Goal: Information Seeking & Learning: Learn about a topic

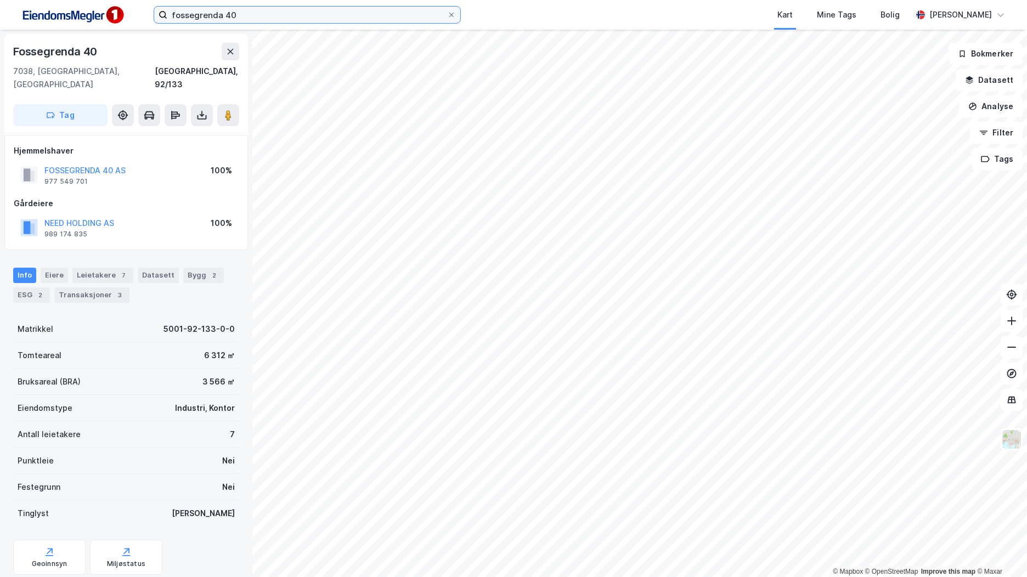
click at [226, 12] on input "fossegrenda 40" at bounding box center [307, 15] width 280 height 16
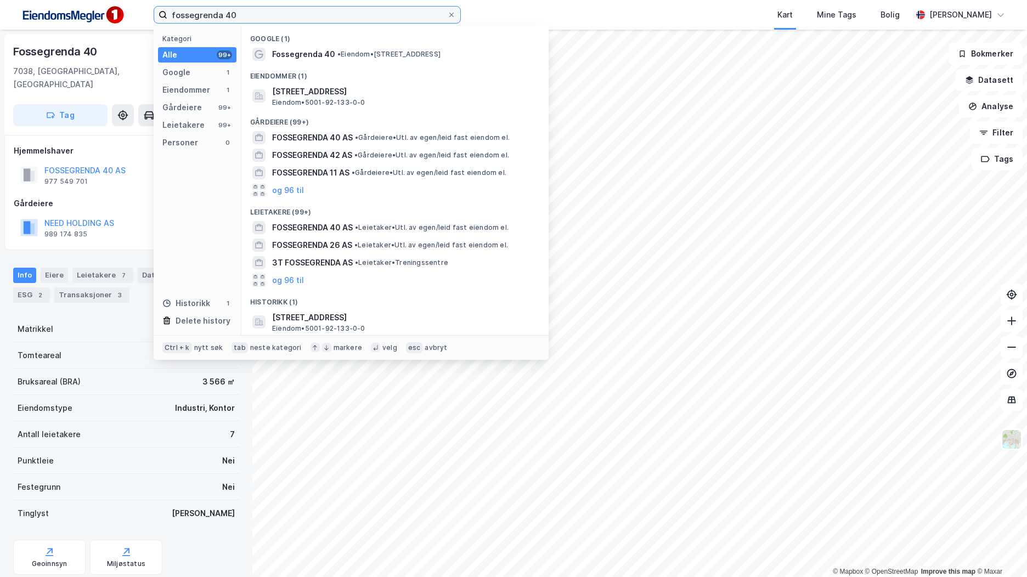
click at [214, 12] on input "fossegrenda 40" at bounding box center [307, 15] width 280 height 16
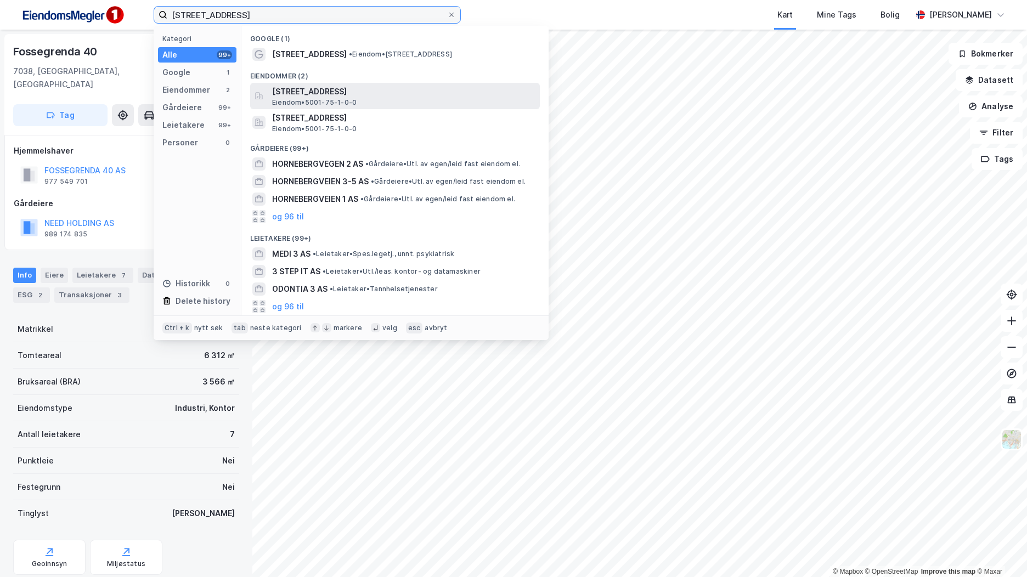
type input "[STREET_ADDRESS]"
click at [374, 94] on span "[STREET_ADDRESS]" at bounding box center [403, 91] width 263 height 13
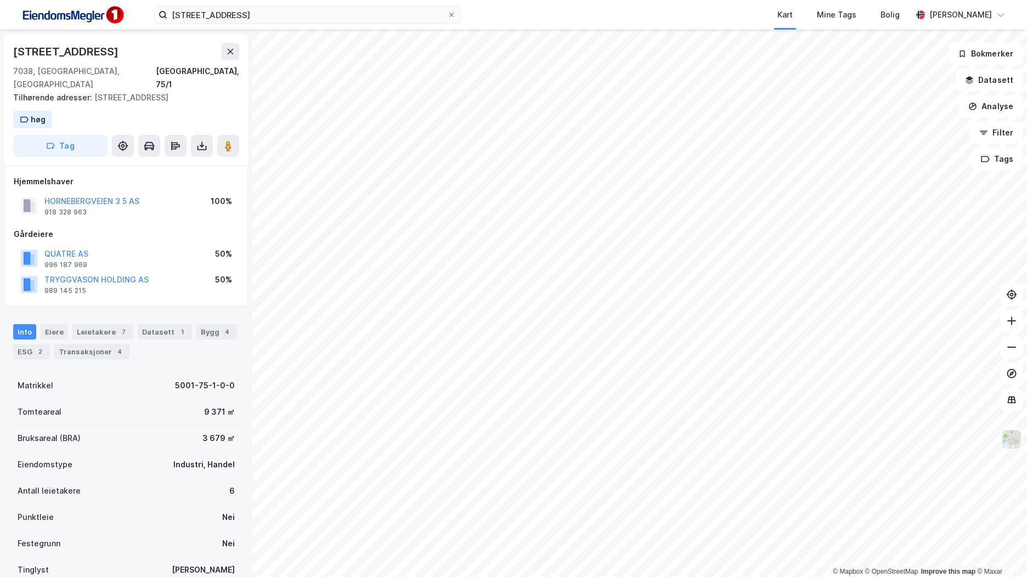
scroll to position [1, 0]
click at [210, 332] on div "Bygg 4" at bounding box center [216, 330] width 41 height 15
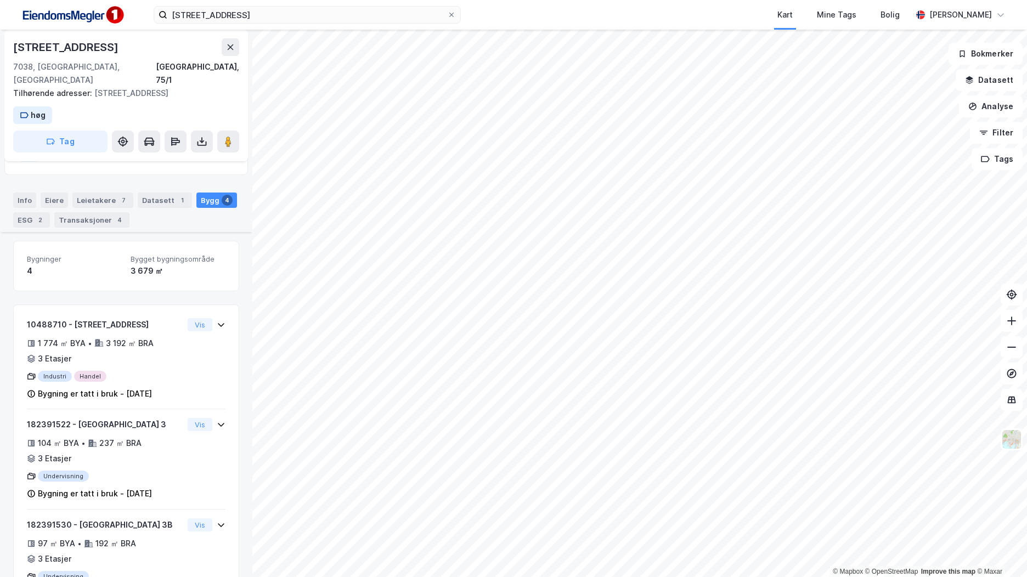
scroll to position [188, 0]
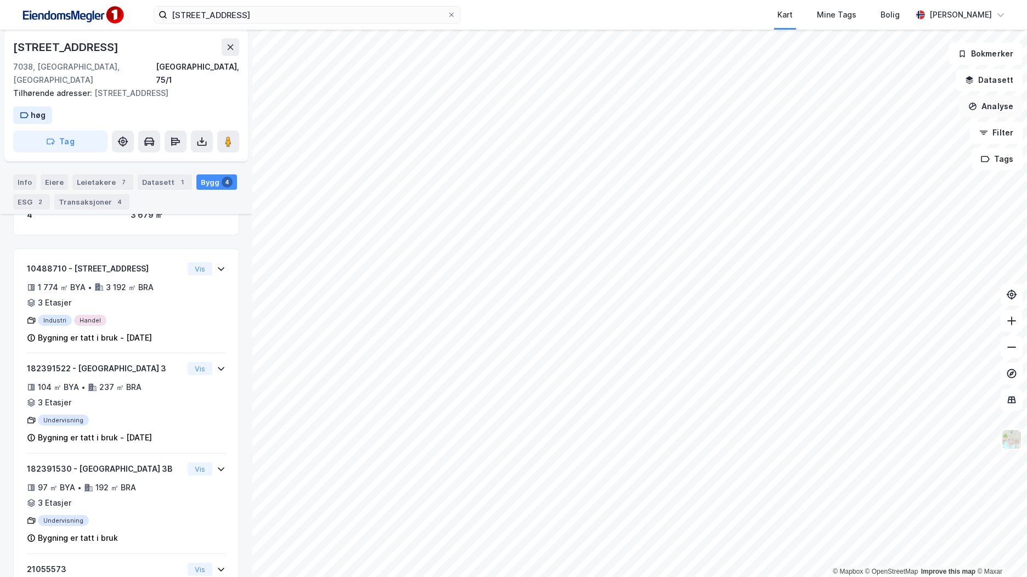
click at [997, 106] on button "Analyse" at bounding box center [991, 106] width 64 height 22
click at [889, 127] on div "Tegn område" at bounding box center [894, 129] width 95 height 9
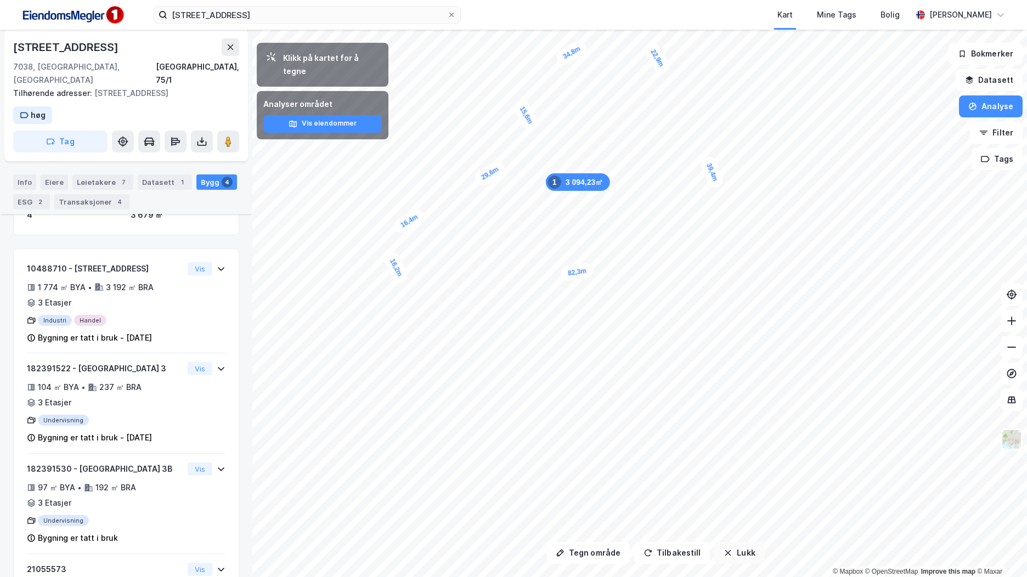
click at [743, 551] on button "Lukk" at bounding box center [739, 553] width 50 height 22
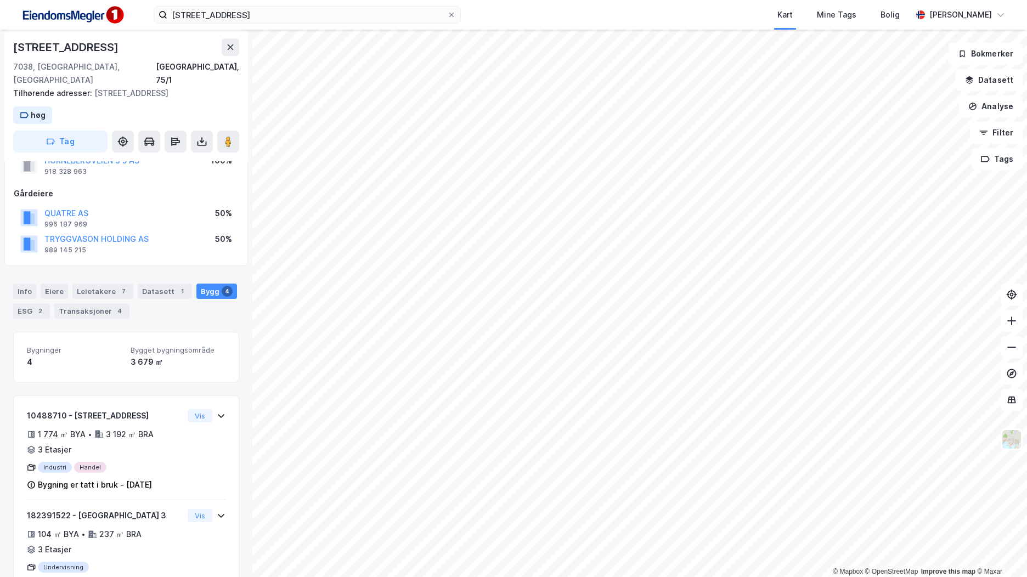
scroll to position [0, 0]
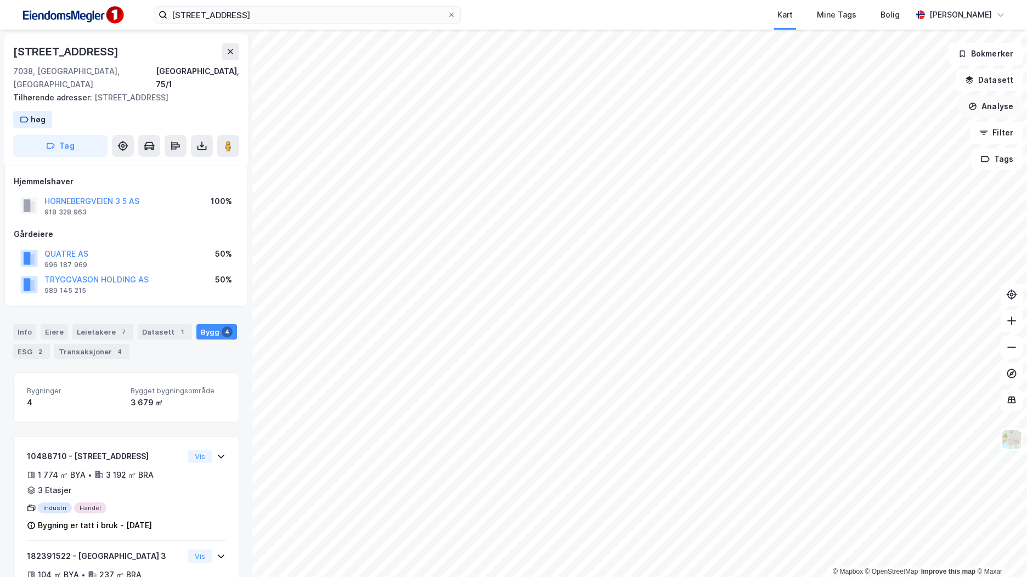
click at [994, 110] on button "Analyse" at bounding box center [991, 106] width 64 height 22
click at [878, 130] on div "Tegn område" at bounding box center [894, 129] width 95 height 9
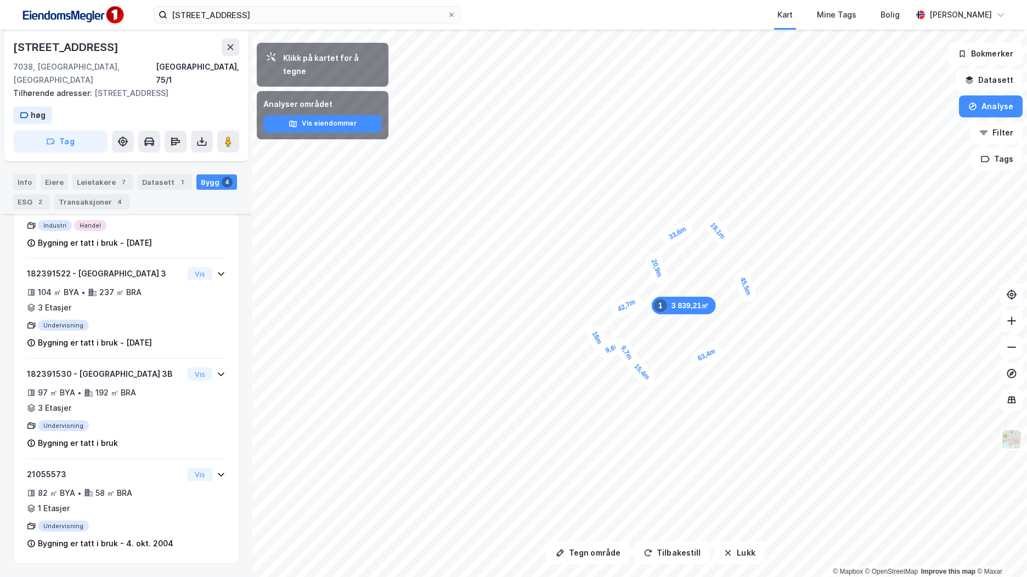
scroll to position [188, 0]
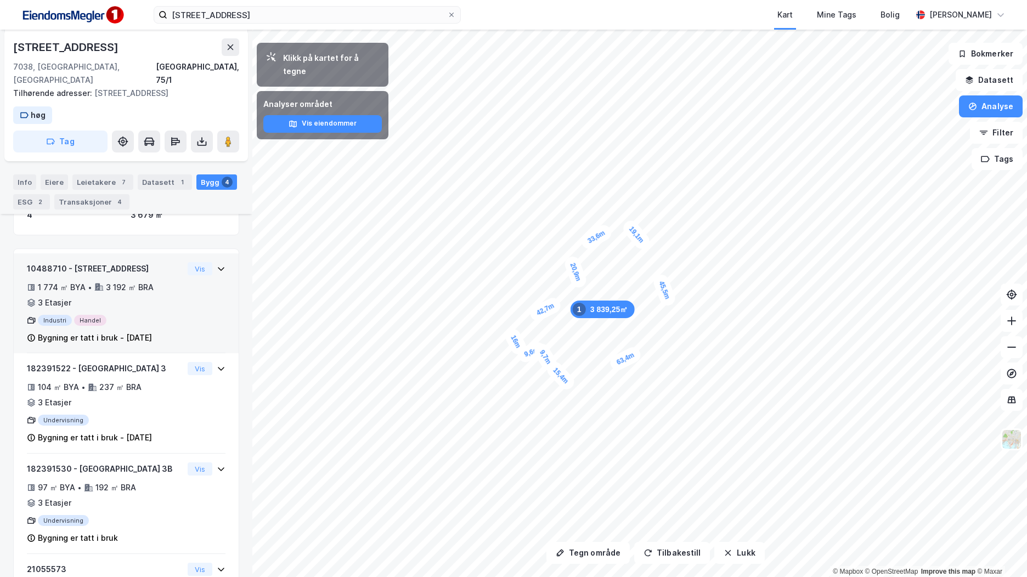
click at [163, 318] on div "Industri Handel" at bounding box center [105, 320] width 156 height 11
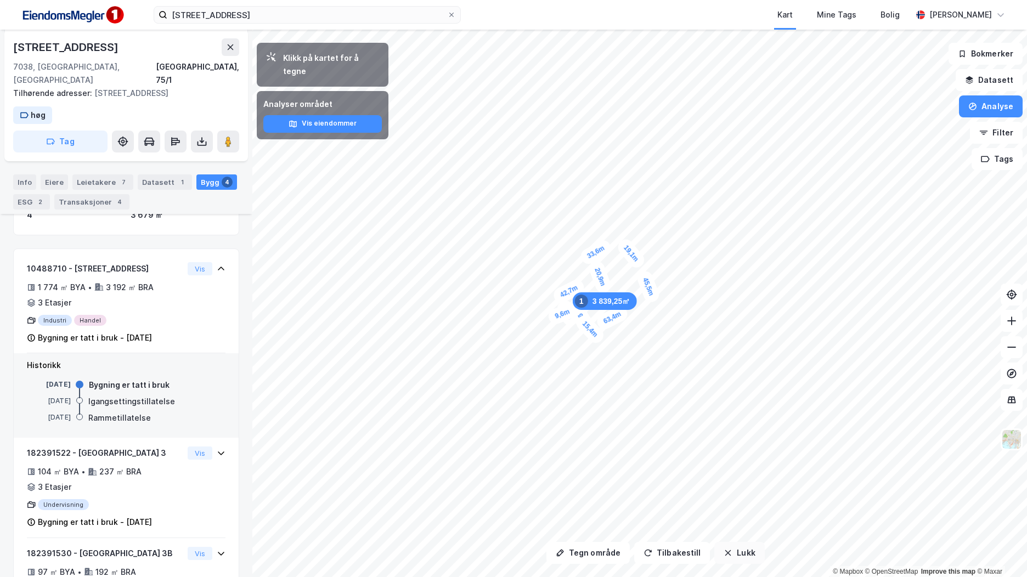
click at [746, 556] on button "Lukk" at bounding box center [739, 553] width 50 height 22
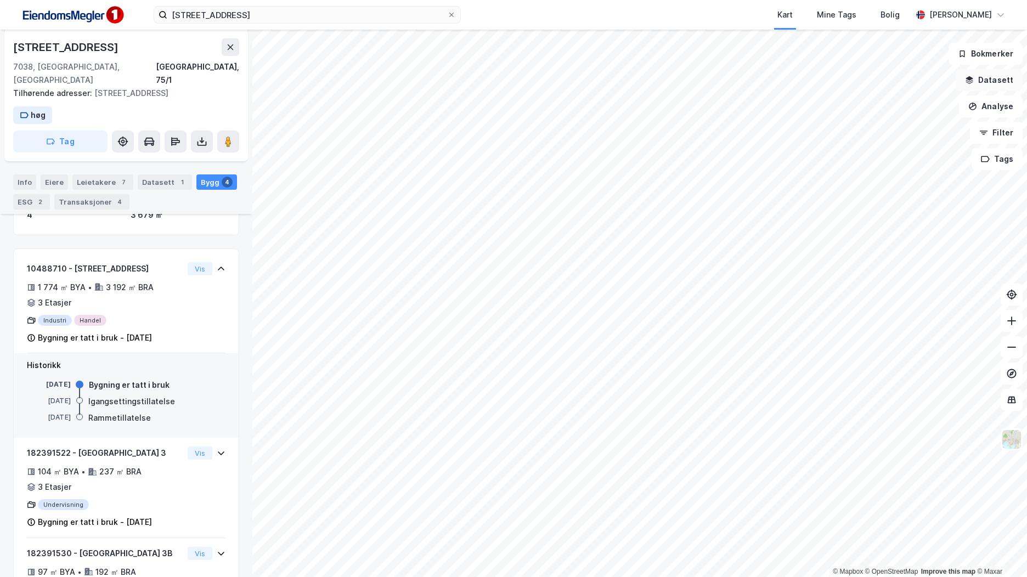
click at [1008, 84] on button "Datasett" at bounding box center [988, 80] width 67 height 22
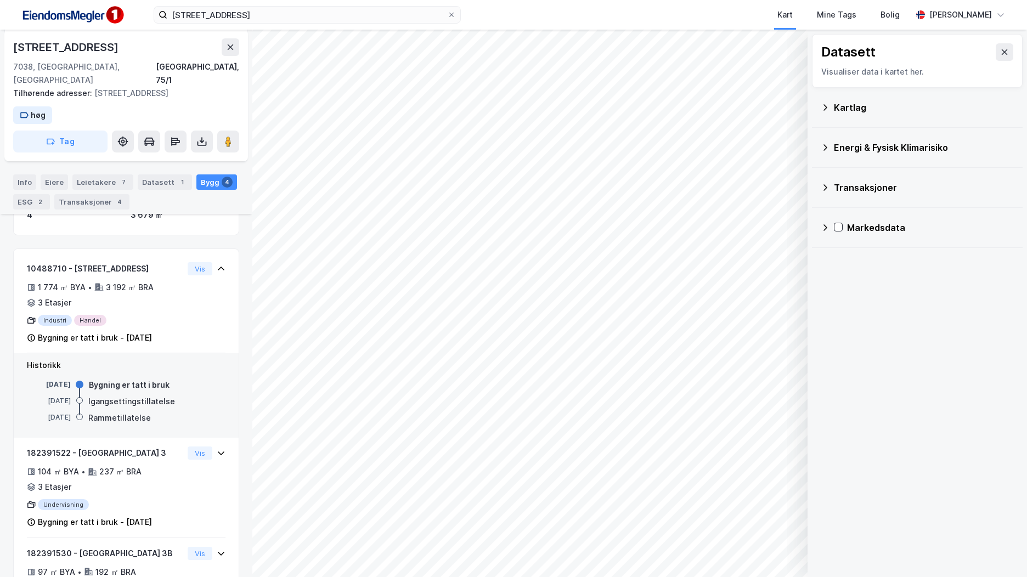
click at [865, 111] on div "Kartlag" at bounding box center [924, 107] width 180 height 13
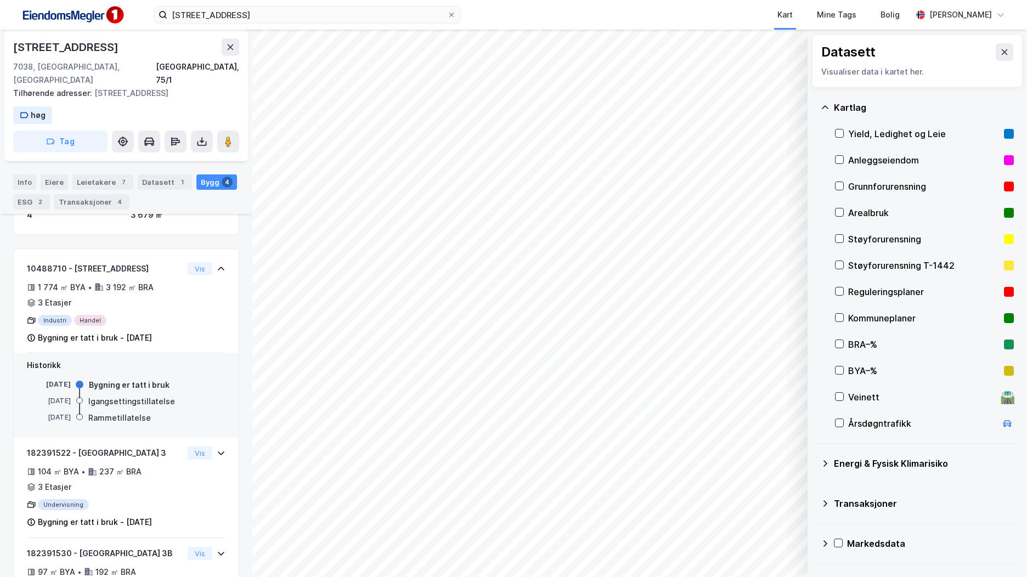
click at [873, 340] on div "BRA–%" at bounding box center [923, 344] width 151 height 13
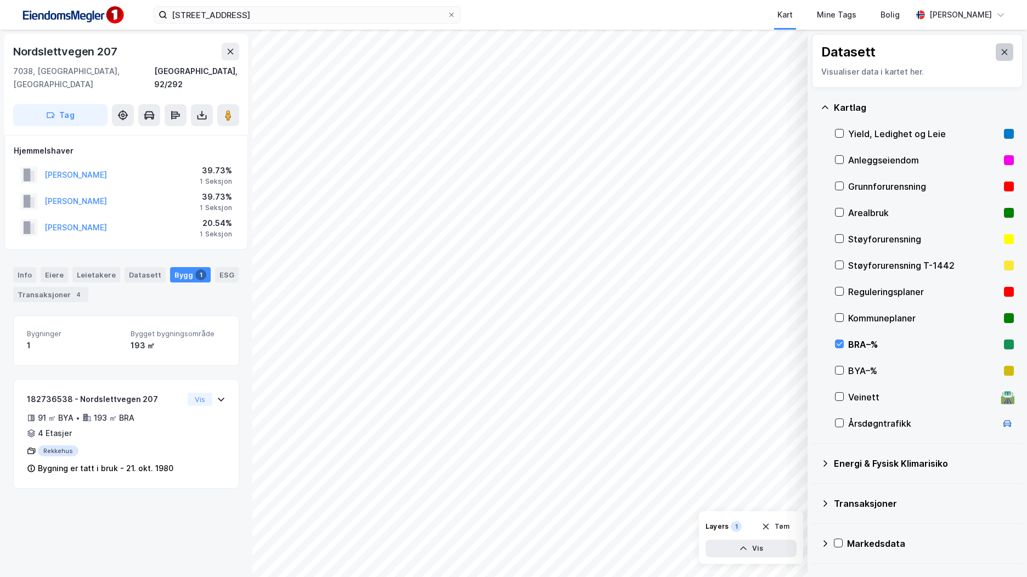
click at [995, 52] on button at bounding box center [1004, 52] width 18 height 18
